Goal: Task Accomplishment & Management: Use online tool/utility

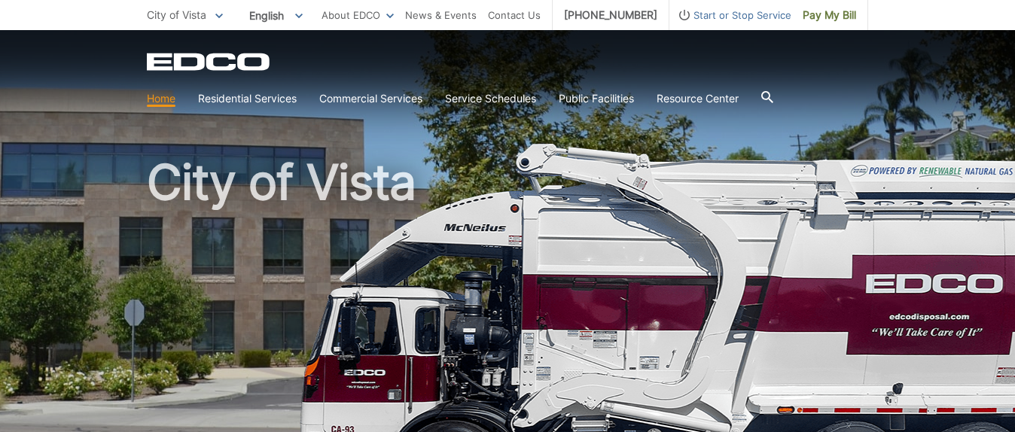
click at [166, 96] on link "Home" at bounding box center [161, 98] width 29 height 17
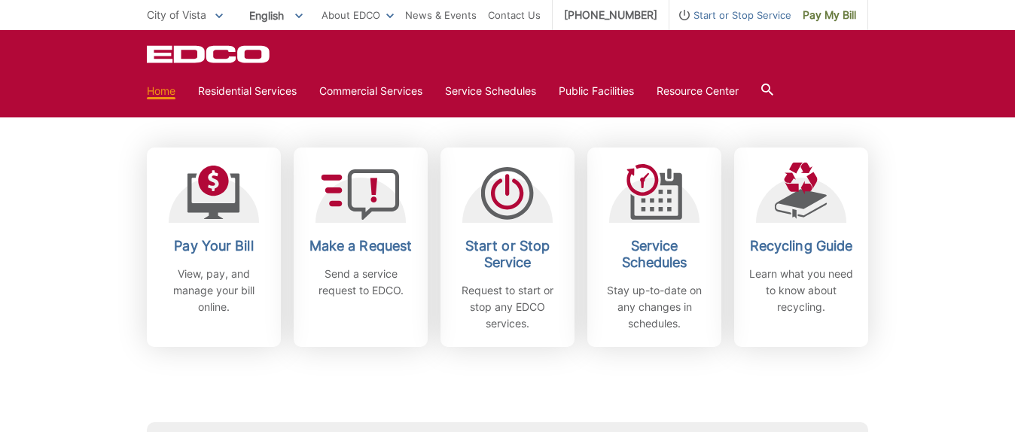
scroll to position [407, 0]
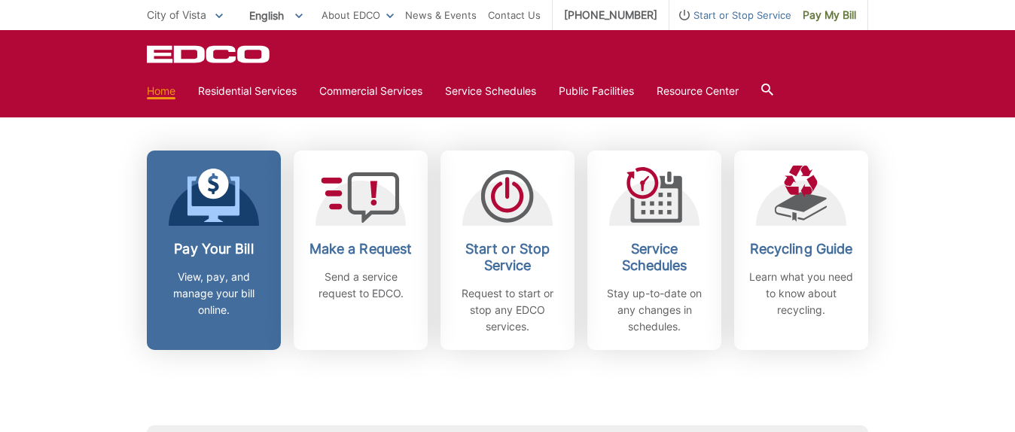
click at [212, 284] on p "View, pay, and manage your bill online." at bounding box center [213, 294] width 111 height 50
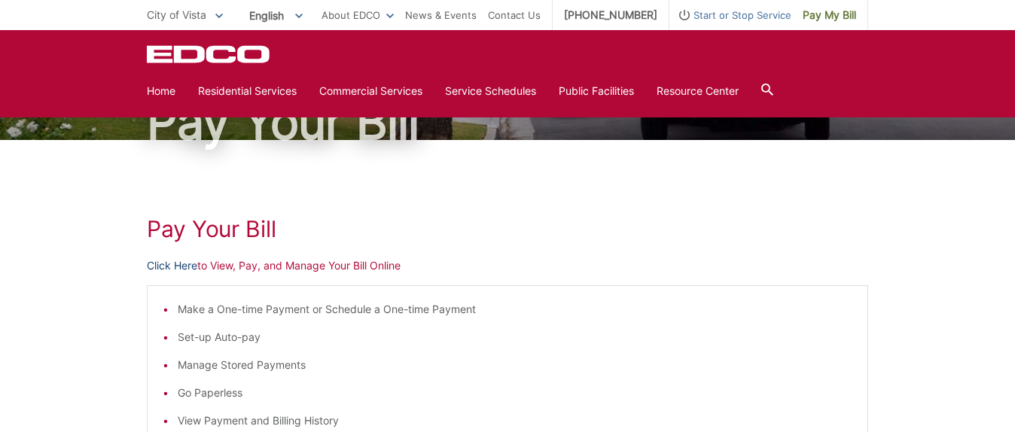
scroll to position [122, 0]
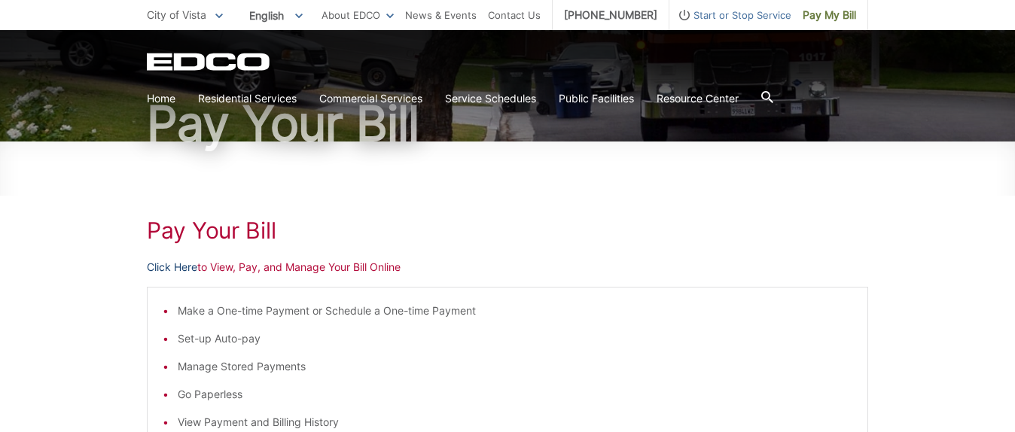
click at [170, 266] on link "Click Here" at bounding box center [172, 267] width 50 height 17
click at [170, 264] on link "Click Here" at bounding box center [172, 267] width 50 height 17
